Goal: Task Accomplishment & Management: Use online tool/utility

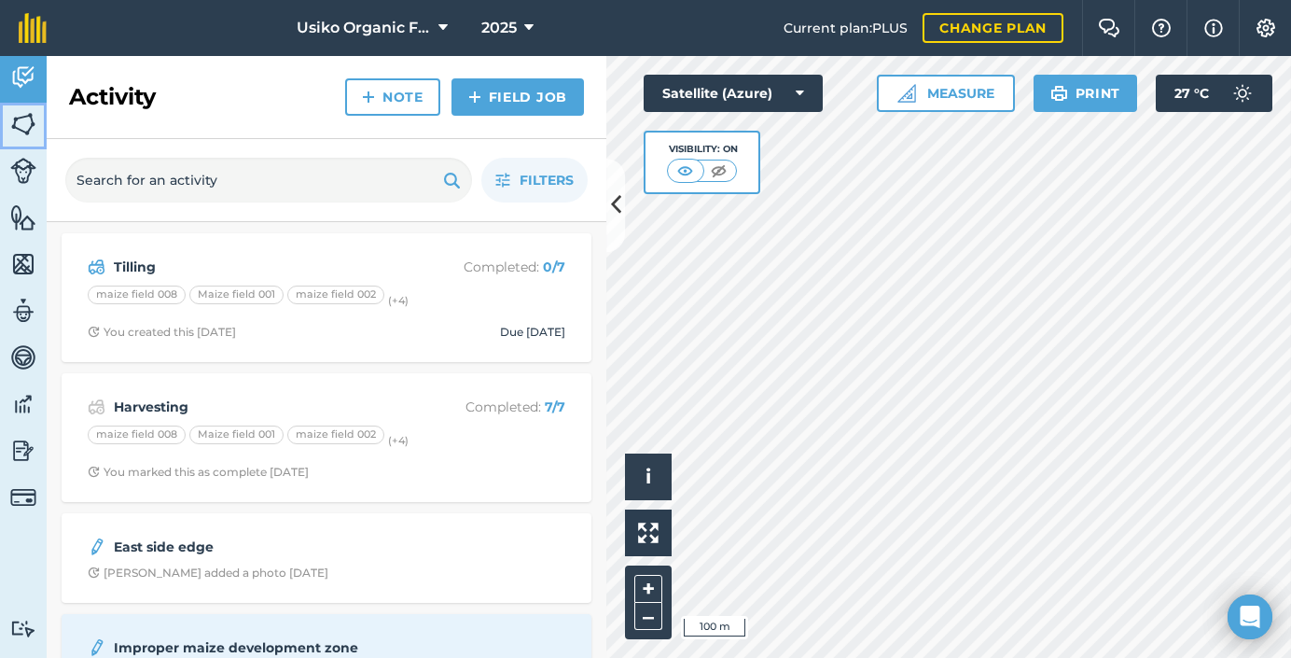
click at [26, 127] on img at bounding box center [23, 124] width 26 height 28
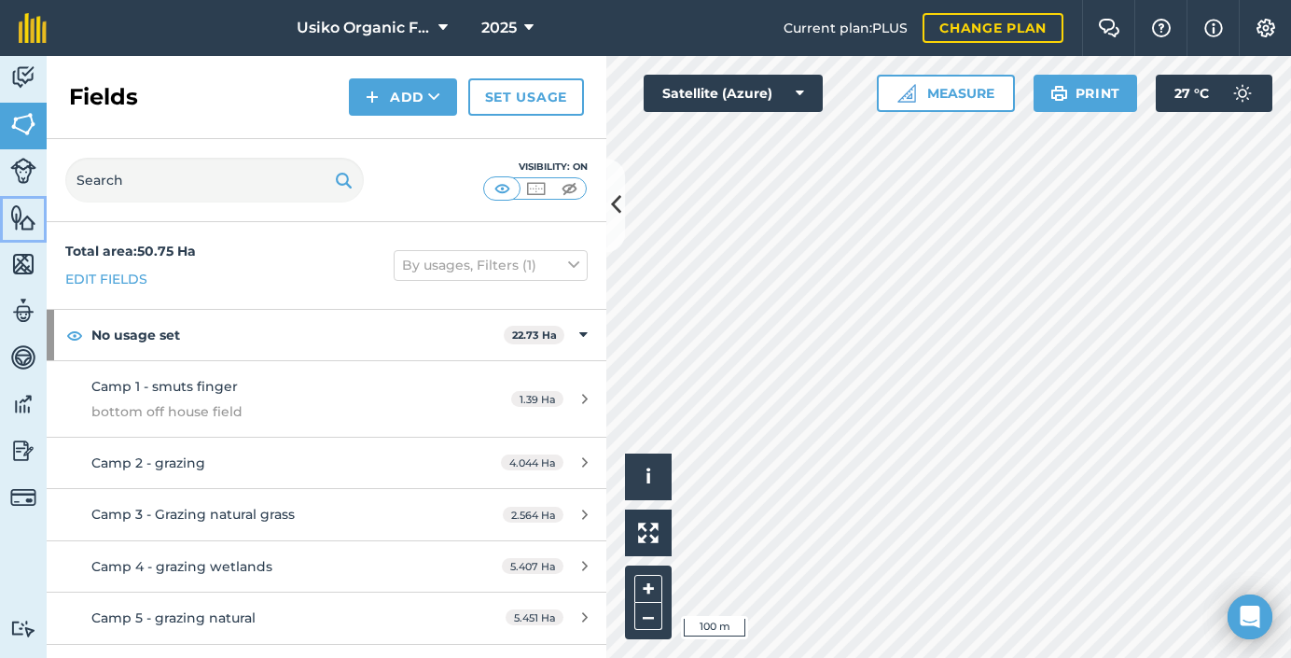
click at [17, 226] on img at bounding box center [23, 217] width 26 height 28
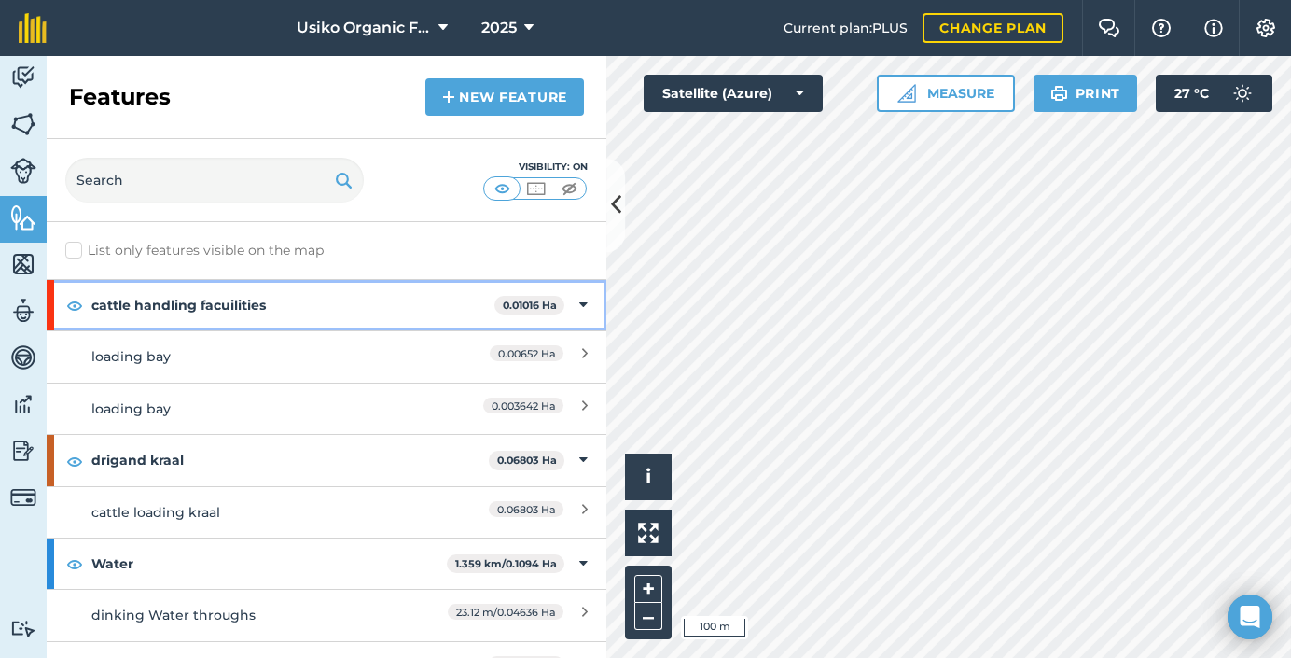
click at [187, 305] on strong "cattle handling facuilities" at bounding box center [292, 305] width 403 height 50
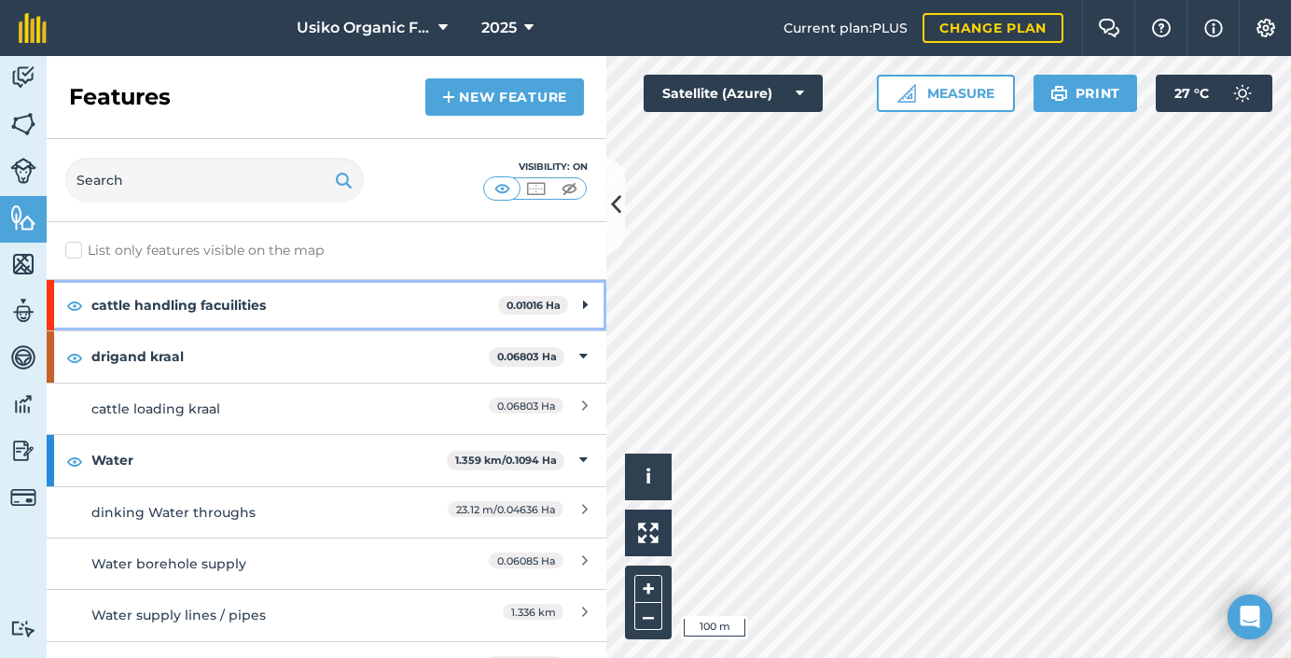
click at [313, 312] on strong "cattle handling facuilities" at bounding box center [294, 305] width 407 height 50
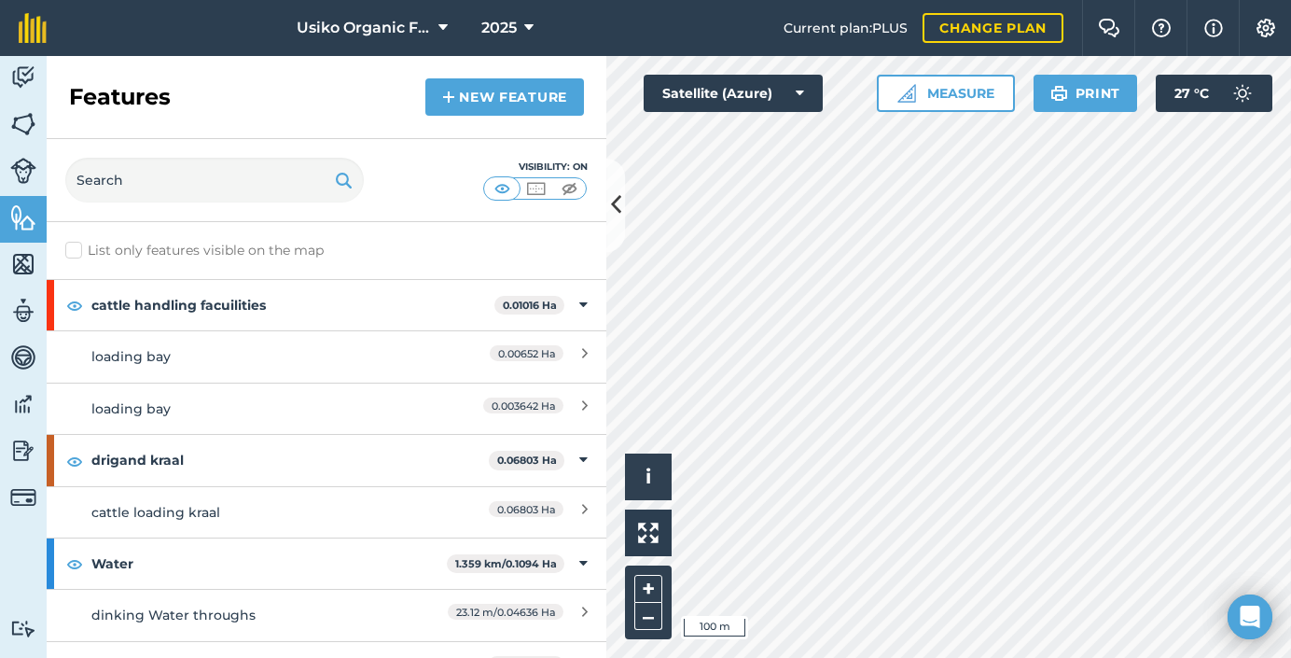
click at [75, 255] on label "List only features visible on the map" at bounding box center [194, 251] width 258 height 20
click at [75, 253] on input "List only features visible on the map" at bounding box center [71, 247] width 12 height 12
checkbox input "true"
click at [76, 306] on img at bounding box center [74, 305] width 17 height 22
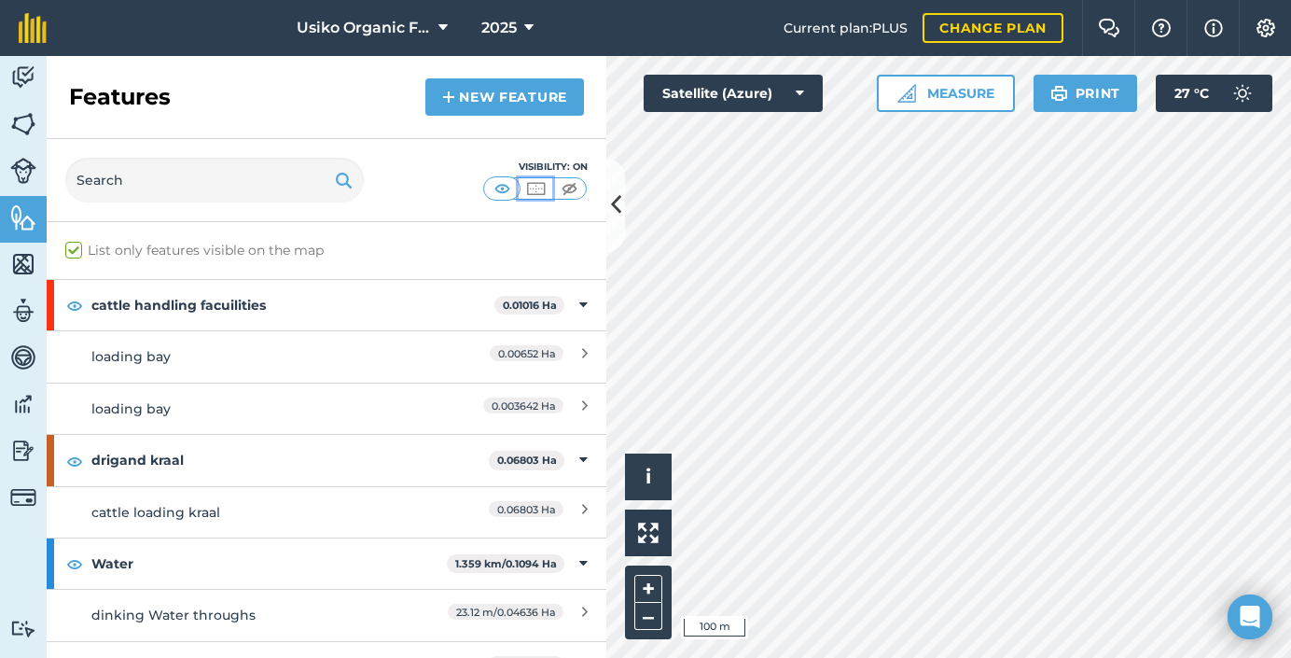
click at [542, 188] on img at bounding box center [535, 188] width 23 height 19
click at [1087, 96] on button "Print" at bounding box center [1086, 93] width 104 height 37
click at [1106, 91] on button "Print" at bounding box center [1086, 93] width 104 height 37
